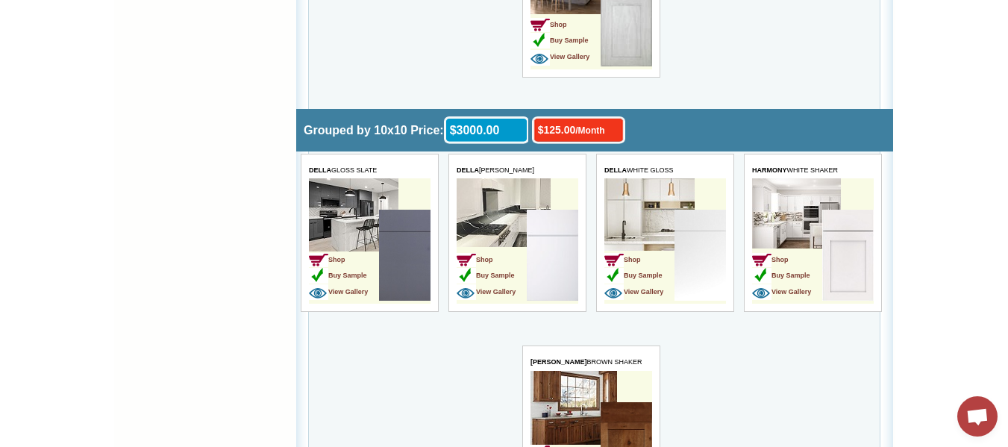
scroll to position [2198, 0]
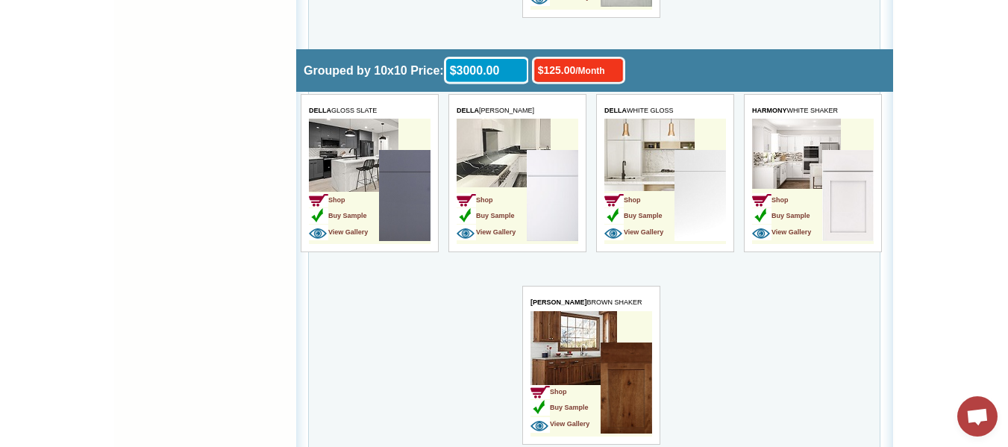
click at [386, 187] on img at bounding box center [404, 195] width 51 height 91
